Goal: Check status: Check status

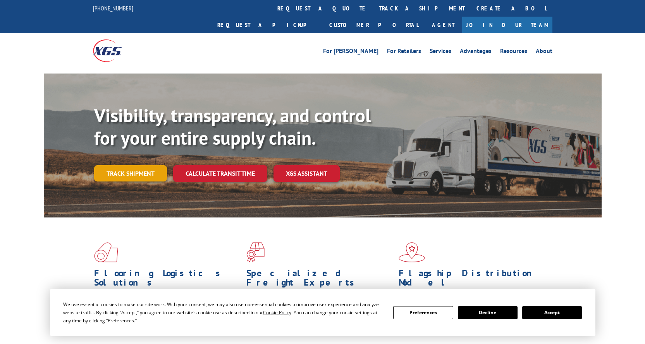
click at [147, 165] on link "Track shipment" at bounding box center [130, 173] width 73 height 16
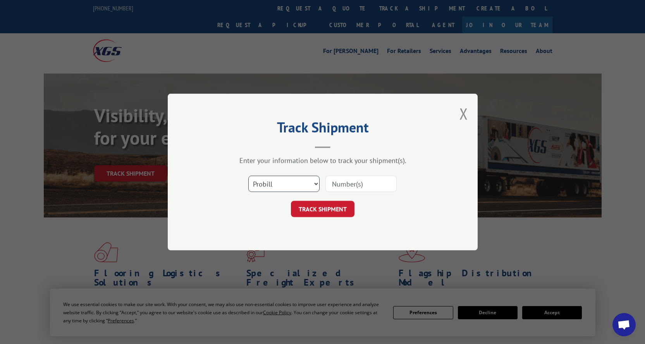
click at [318, 184] on select "Select category... Probill BOL PO" at bounding box center [283, 184] width 71 height 16
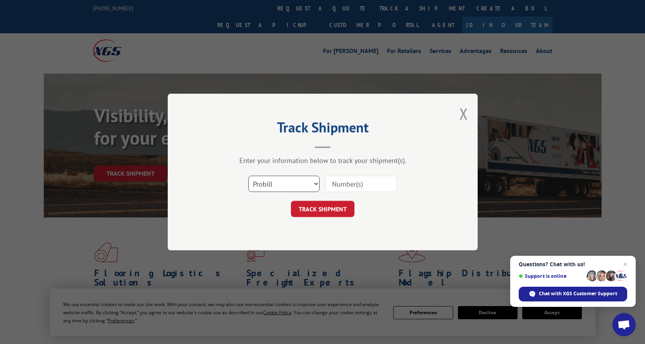
select select "bol"
click at [248, 176] on select "Select category... Probill BOL PO" at bounding box center [283, 184] width 71 height 16
click at [337, 184] on input at bounding box center [360, 184] width 71 height 16
paste input "2856550"
type input "2856550"
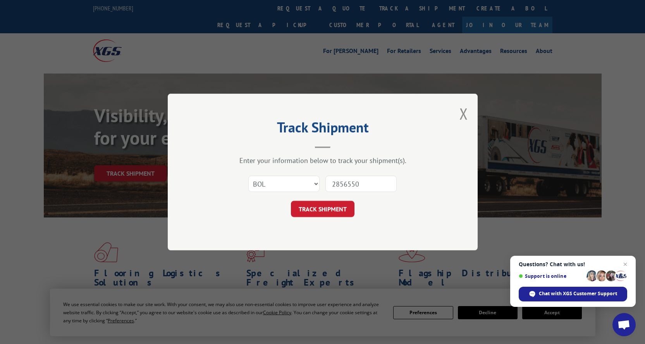
click at [335, 212] on button "TRACK SHIPMENT" at bounding box center [323, 209] width 64 height 16
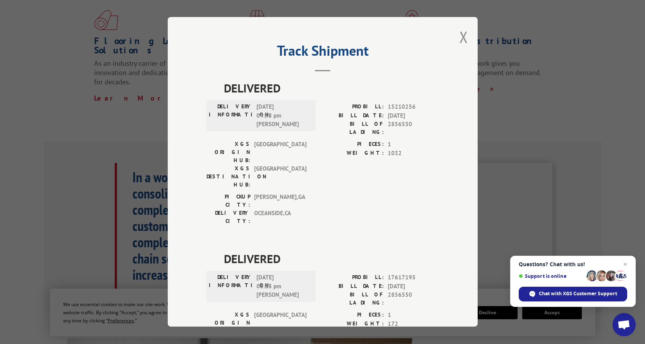
click at [462, 36] on button "Close modal" at bounding box center [463, 37] width 9 height 21
